Goal: Task Accomplishment & Management: Use online tool/utility

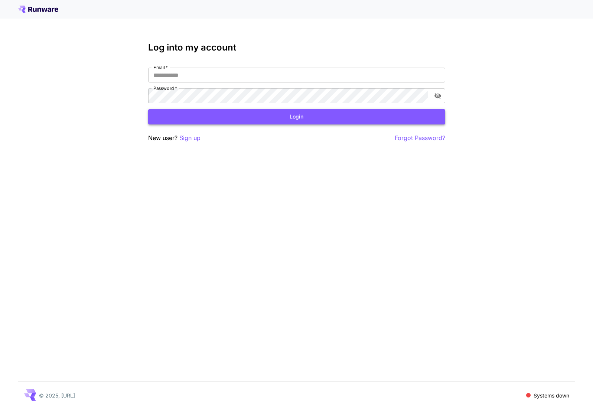
type input "**********"
click at [289, 120] on button "Login" at bounding box center [296, 116] width 297 height 15
